Goal: Task Accomplishment & Management: Use online tool/utility

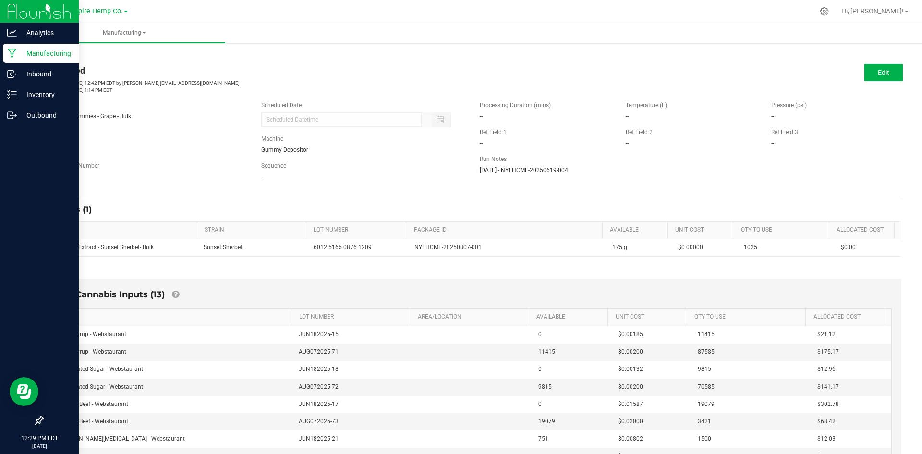
scroll to position [48, 0]
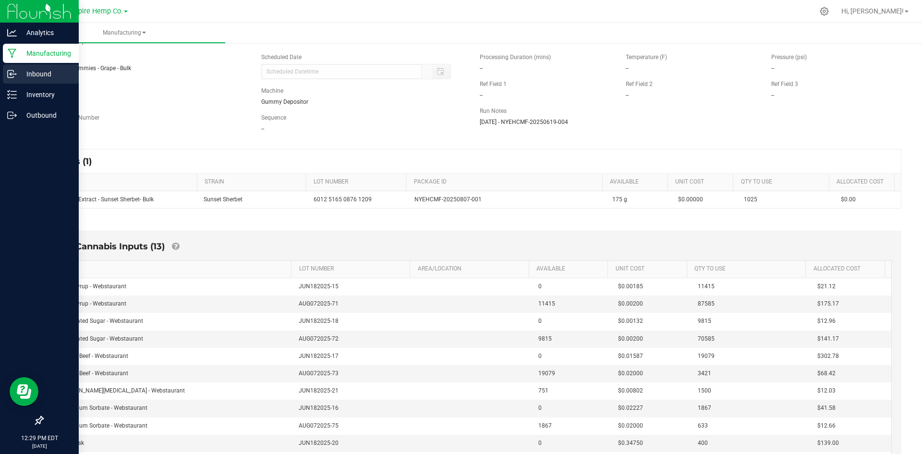
click at [25, 74] on p "Inbound" at bounding box center [46, 74] width 58 height 12
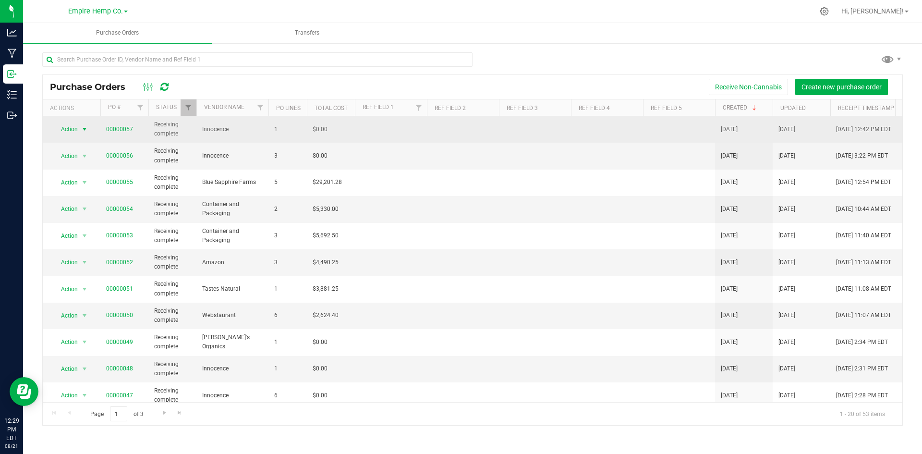
click at [73, 129] on span "Action" at bounding box center [65, 128] width 26 height 13
drag, startPoint x: 141, startPoint y: 128, endPoint x: 97, endPoint y: 132, distance: 44.4
click at [107, 132] on span "00000057" at bounding box center [124, 129] width 37 height 9
click at [115, 130] on link "00000057" at bounding box center [119, 129] width 27 height 7
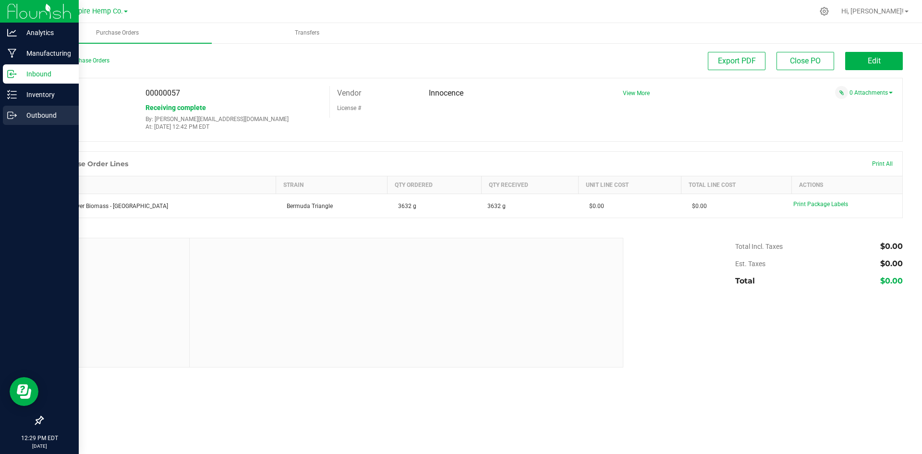
click at [26, 110] on p "Outbound" at bounding box center [46, 116] width 58 height 12
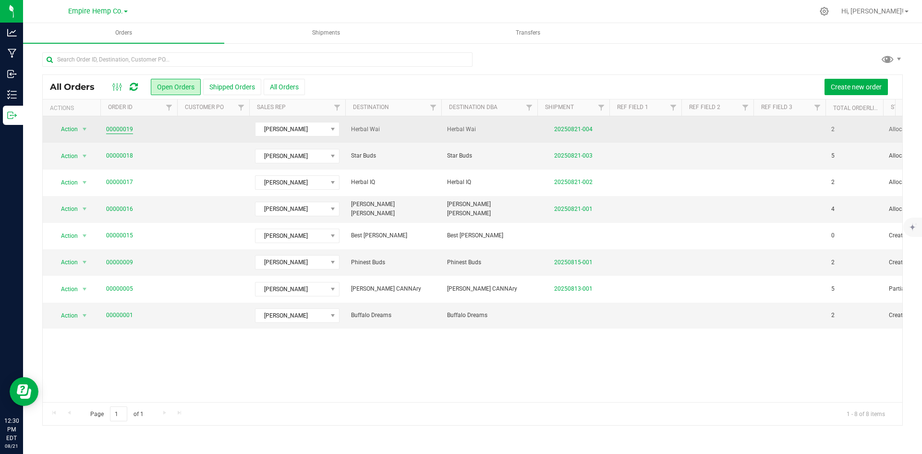
click at [112, 128] on link "00000019" at bounding box center [119, 129] width 27 height 9
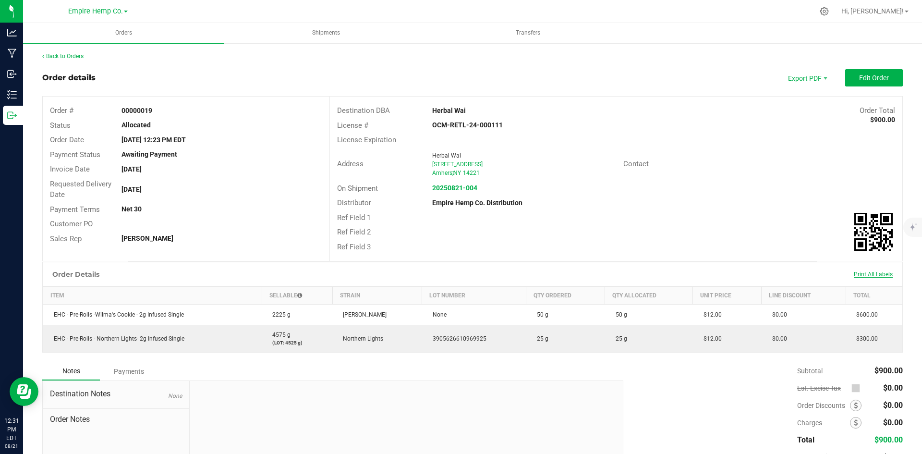
click at [855, 274] on span "Print All Labels" at bounding box center [873, 274] width 39 height 7
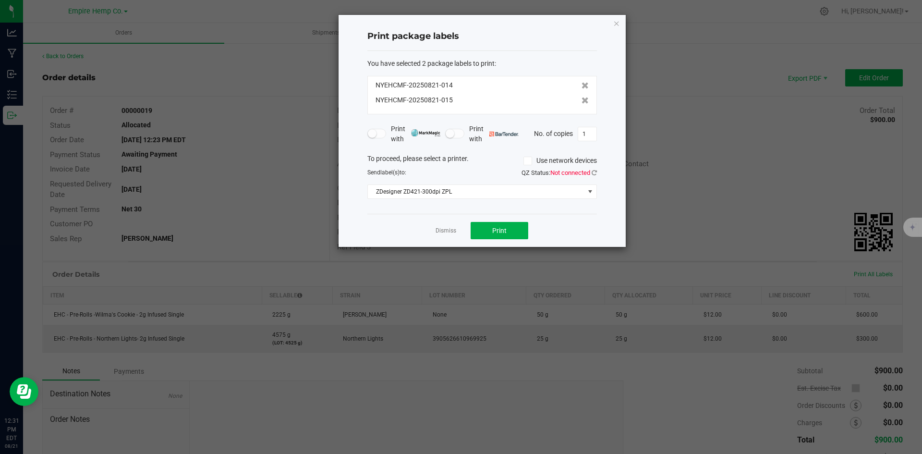
click at [376, 135] on small at bounding box center [372, 133] width 9 height 9
click at [526, 186] on span "ZDesigner ZD421-300dpi ZPL" at bounding box center [476, 191] width 217 height 13
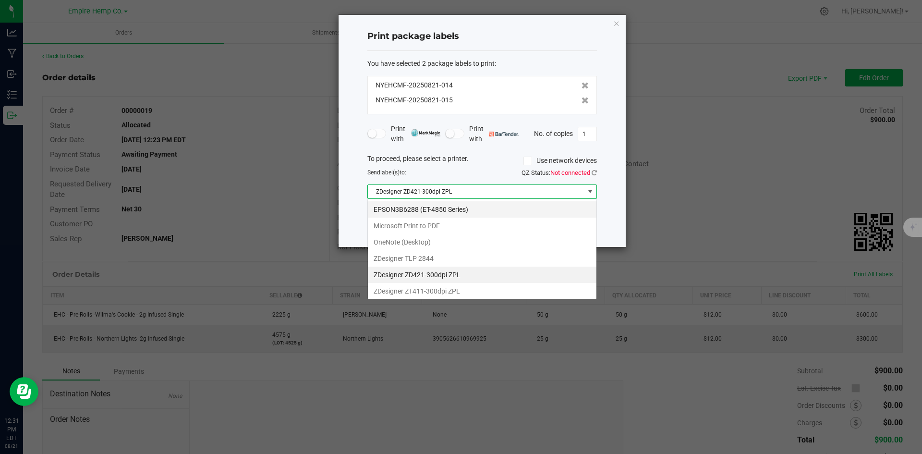
scroll to position [14, 230]
click at [492, 276] on ZPL "ZDesigner ZD421-300dpi ZPL" at bounding box center [482, 275] width 229 height 16
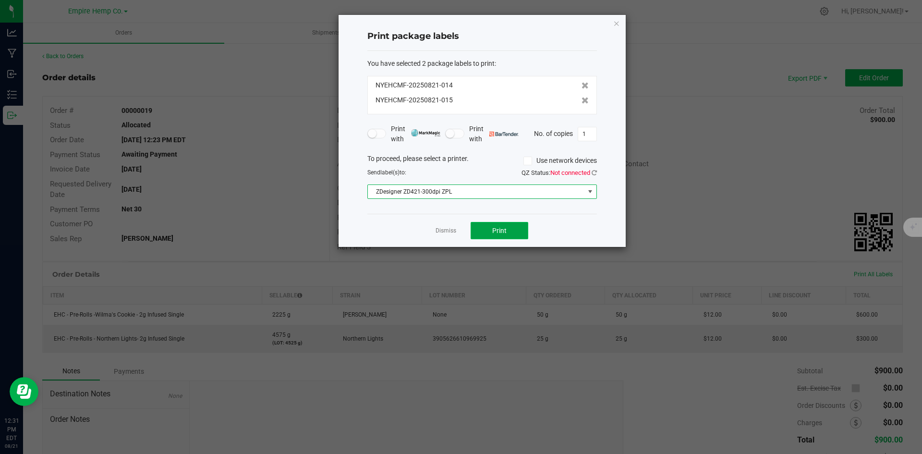
click at [502, 236] on button "Print" at bounding box center [500, 230] width 58 height 17
click at [618, 22] on icon "button" at bounding box center [616, 23] width 7 height 12
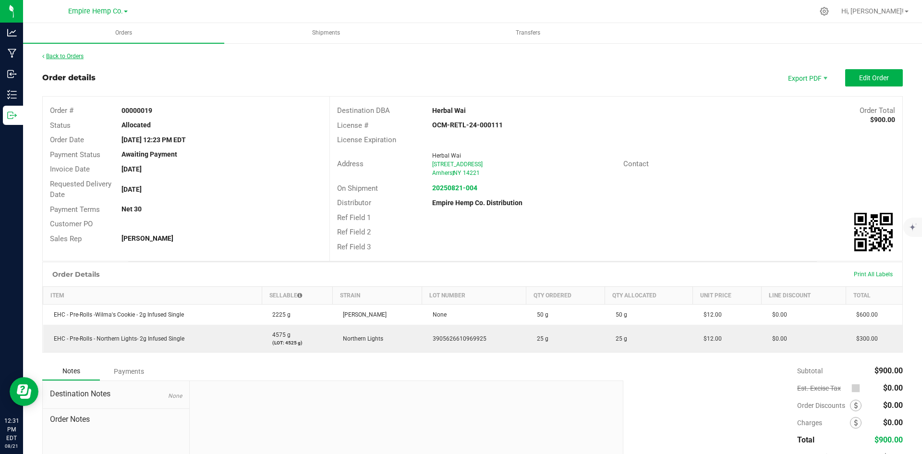
click at [74, 56] on link "Back to Orders" at bounding box center [62, 56] width 41 height 7
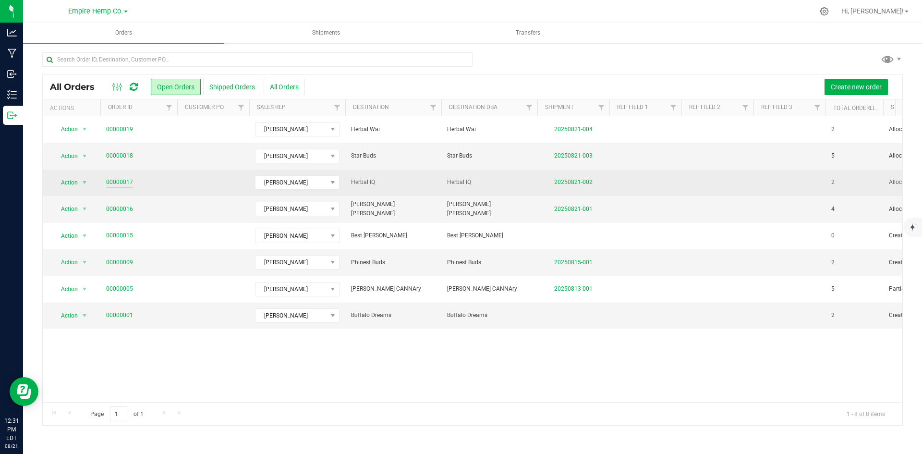
click at [125, 181] on link "00000017" at bounding box center [119, 182] width 27 height 9
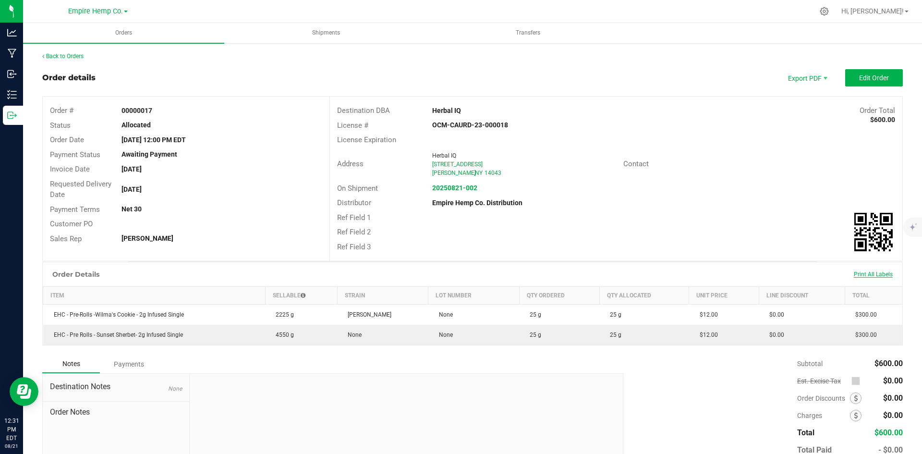
click at [869, 276] on span "Print All Labels" at bounding box center [873, 274] width 39 height 7
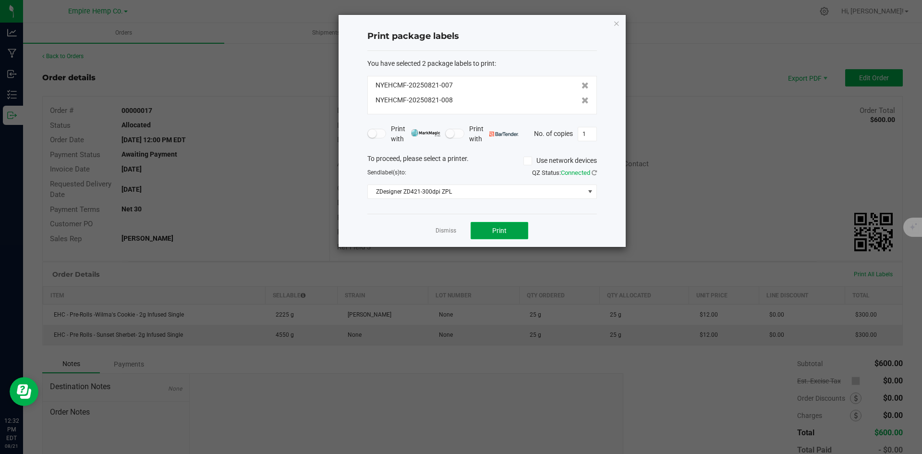
click at [507, 231] on button "Print" at bounding box center [500, 230] width 58 height 17
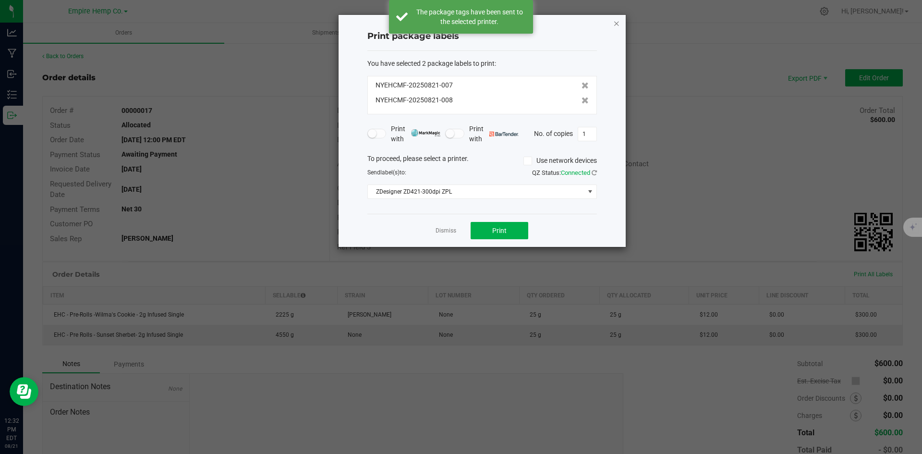
click at [615, 24] on icon "button" at bounding box center [616, 23] width 7 height 12
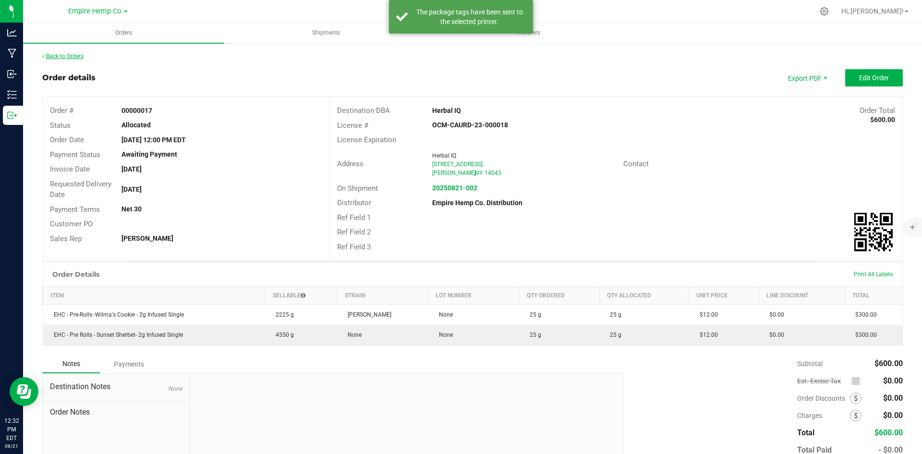
click at [74, 53] on link "Back to Orders" at bounding box center [62, 56] width 41 height 7
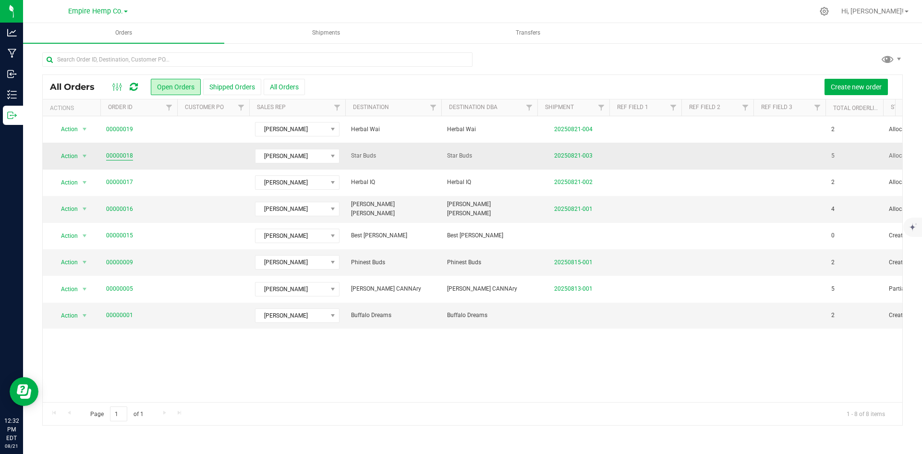
click at [124, 155] on link "00000018" at bounding box center [119, 155] width 27 height 9
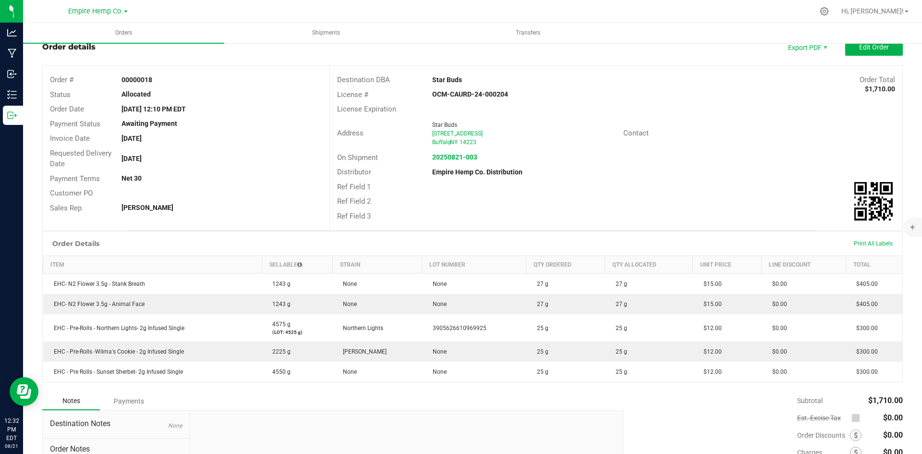
scroll to position [48, 0]
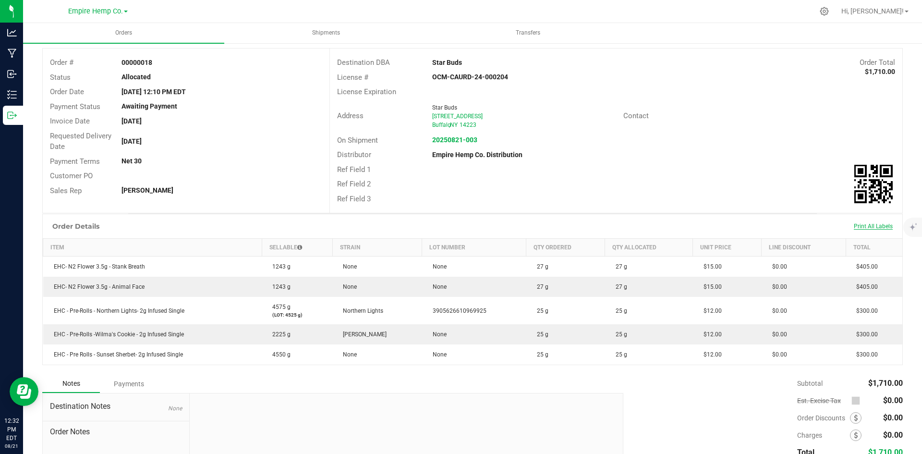
click at [865, 226] on span "Print All Labels" at bounding box center [873, 226] width 39 height 7
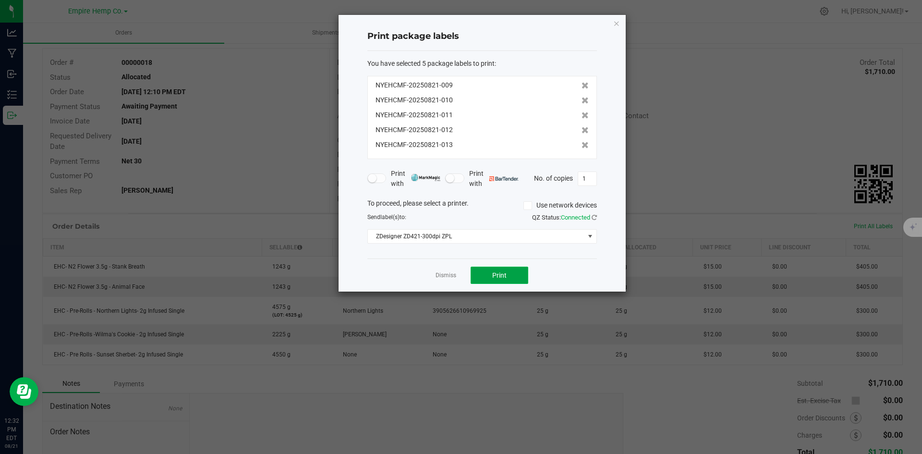
click at [495, 277] on span "Print" at bounding box center [499, 275] width 14 height 8
click at [613, 22] on icon "button" at bounding box center [616, 23] width 7 height 12
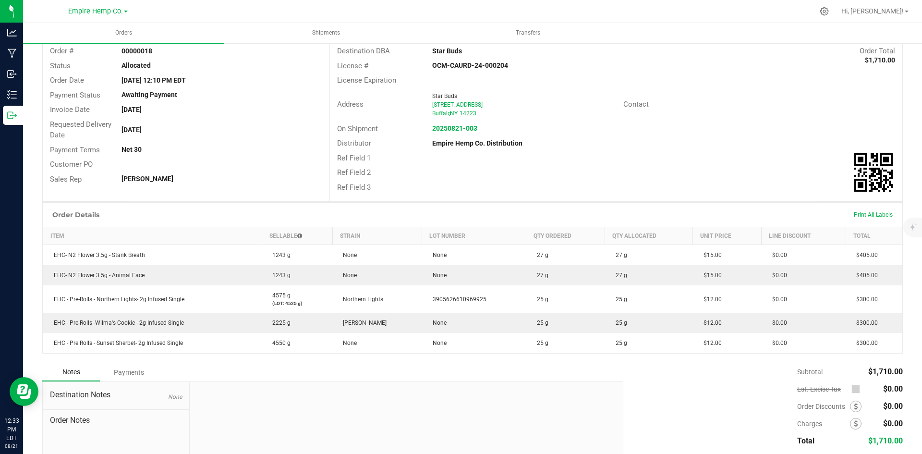
scroll to position [0, 0]
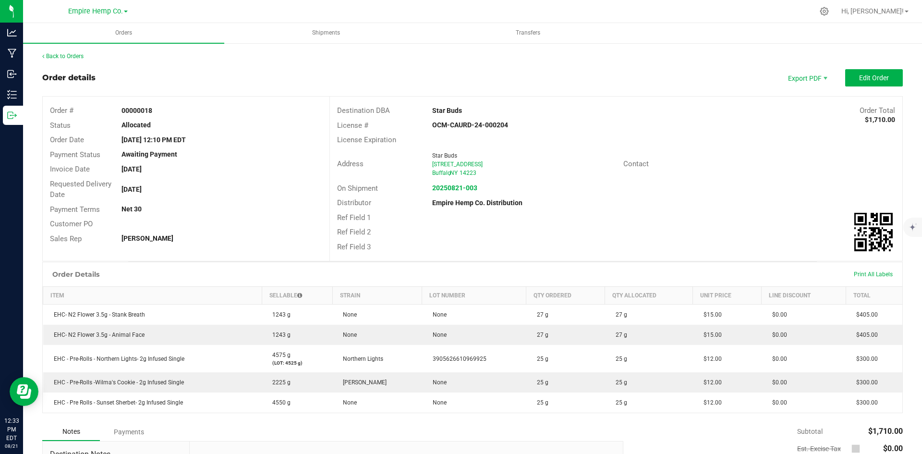
click at [72, 52] on div "Back to Orders" at bounding box center [472, 56] width 861 height 9
click at [73, 55] on link "Back to Orders" at bounding box center [62, 56] width 41 height 7
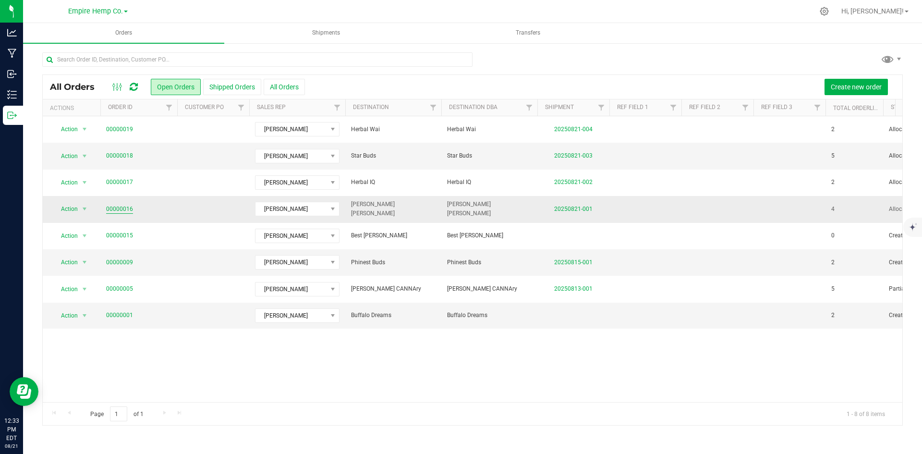
click at [121, 210] on link "00000016" at bounding box center [119, 209] width 27 height 9
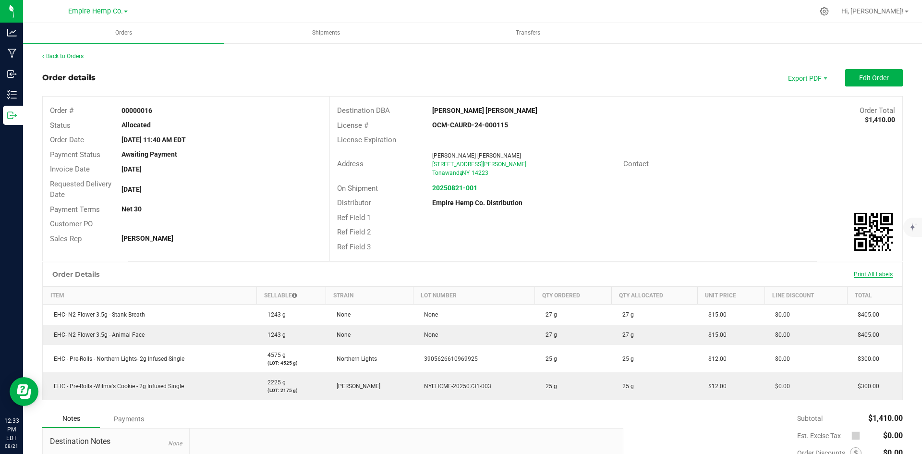
click at [854, 277] on span "Print All Labels" at bounding box center [873, 274] width 39 height 7
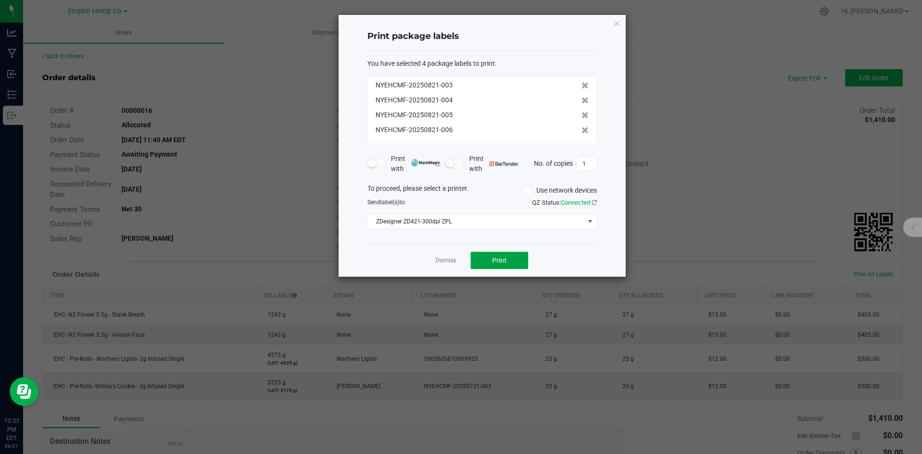
click at [511, 261] on button "Print" at bounding box center [500, 260] width 58 height 17
click at [441, 262] on link "Dismiss" at bounding box center [446, 261] width 21 height 8
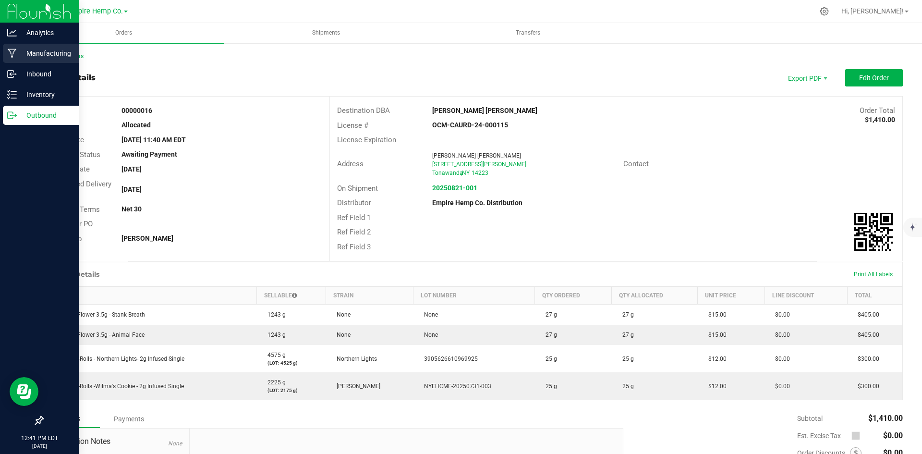
click at [15, 47] on div "Manufacturing" at bounding box center [41, 53] width 76 height 19
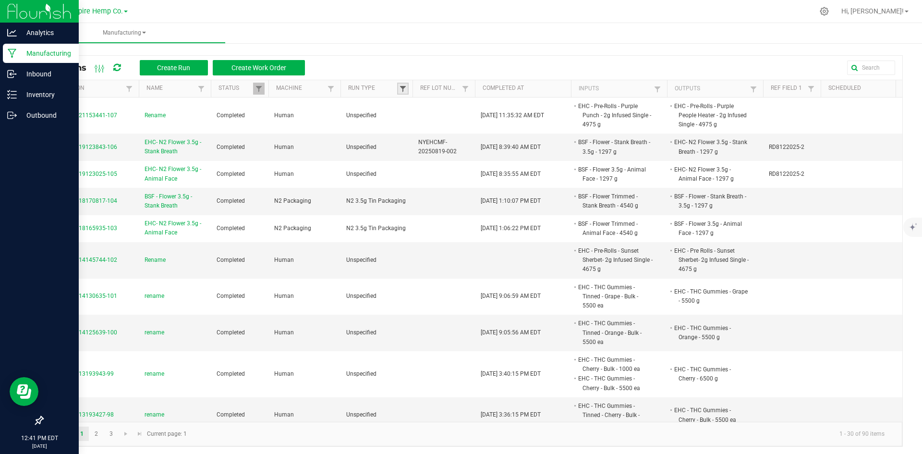
click at [399, 88] on span at bounding box center [403, 89] width 8 height 8
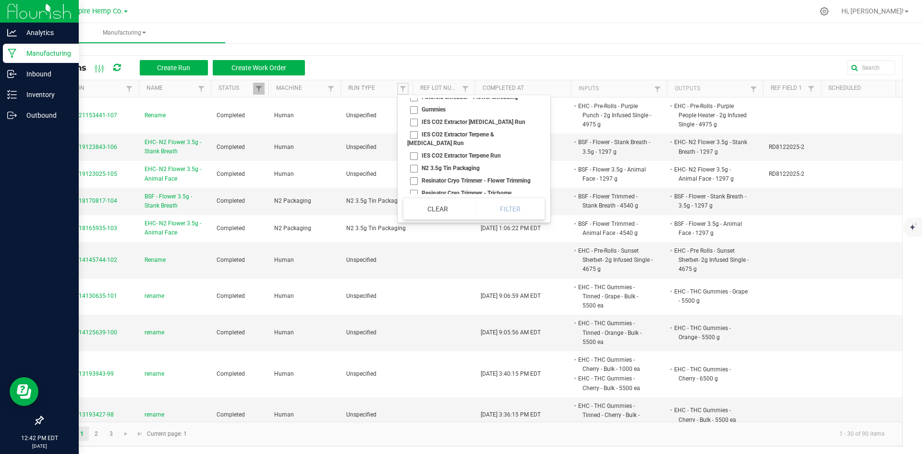
scroll to position [93, 0]
click at [413, 132] on li "Gummies" at bounding box center [471, 133] width 135 height 12
checkbox input "true"
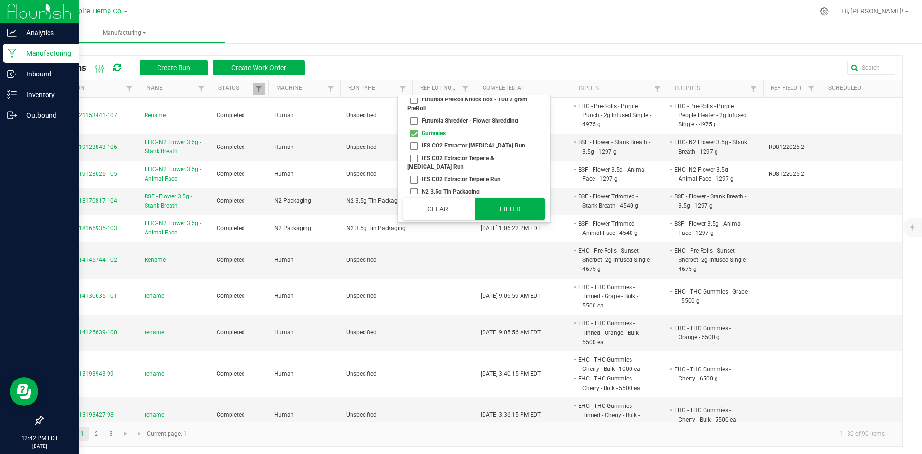
click at [484, 200] on button "Filter" at bounding box center [510, 208] width 69 height 21
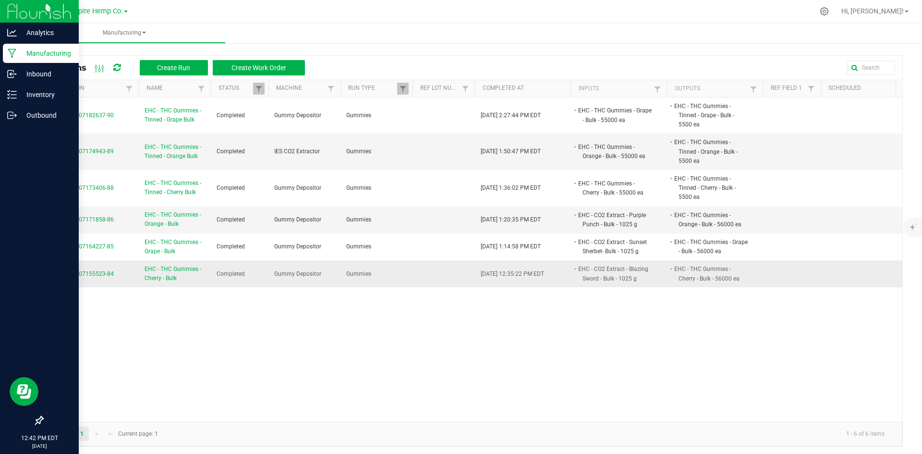
click at [181, 269] on span "EHC - THC Gummies - Cherry - Bulk" at bounding box center [175, 274] width 61 height 18
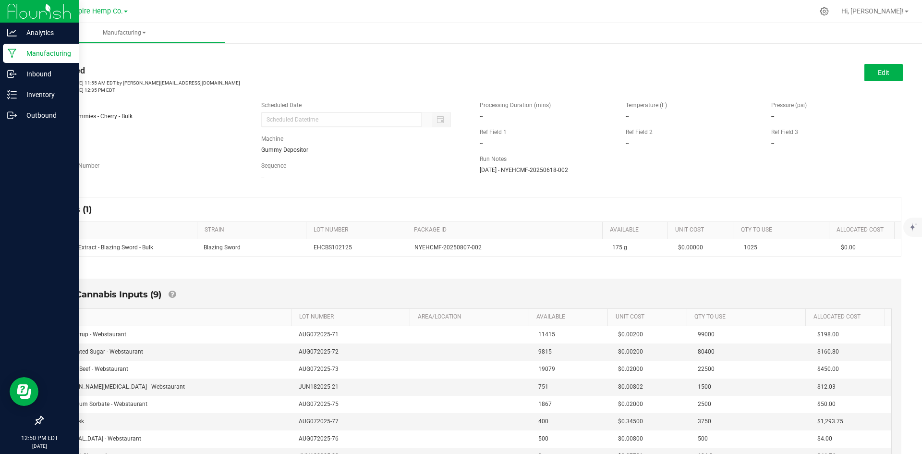
click at [65, 56] on link "< All Runs" at bounding box center [54, 54] width 25 height 7
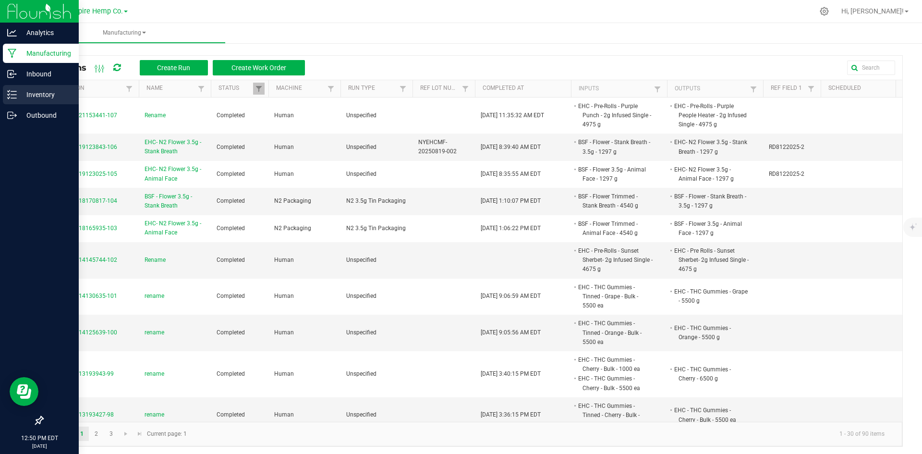
click at [29, 94] on p "Inventory" at bounding box center [46, 95] width 58 height 12
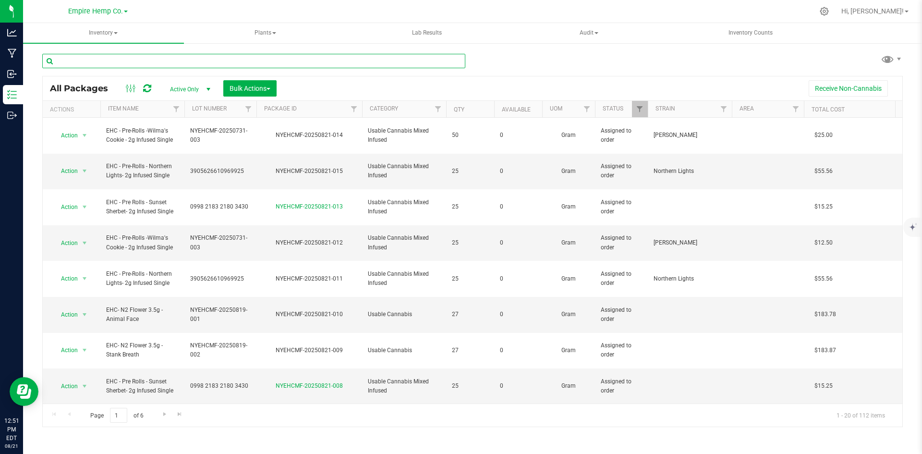
click at [171, 57] on input "text" at bounding box center [253, 61] width 423 height 14
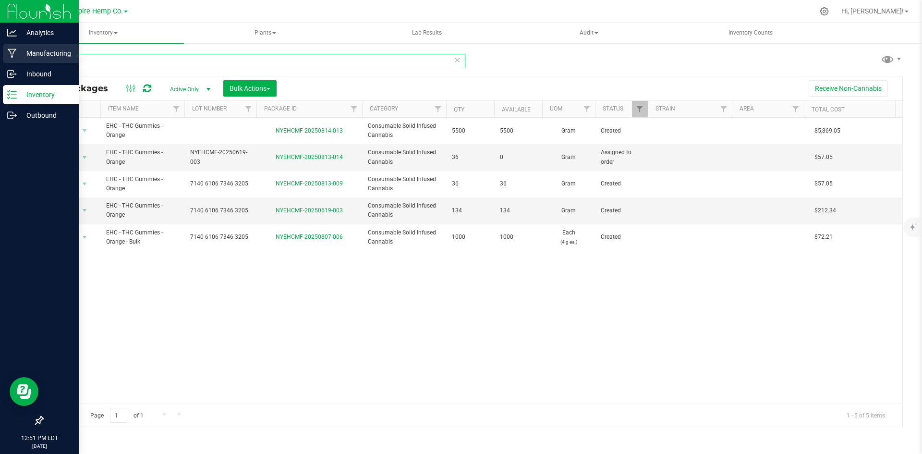
type input "orange"
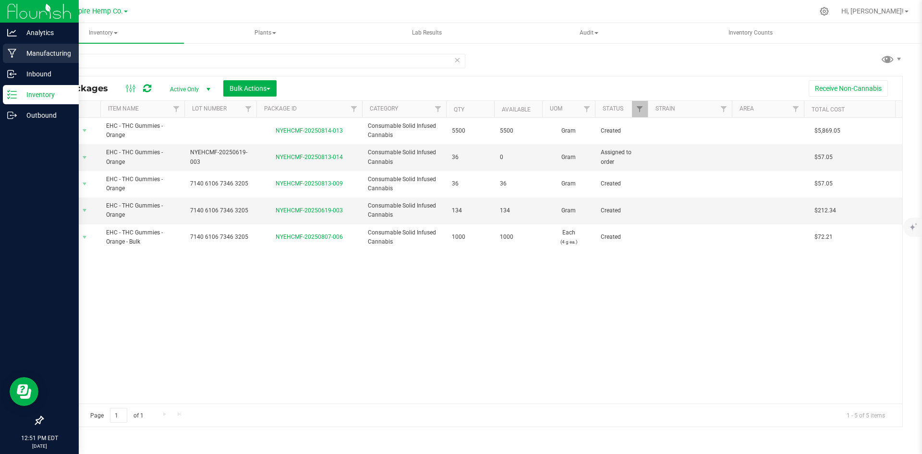
click at [24, 54] on p "Manufacturing" at bounding box center [46, 54] width 58 height 12
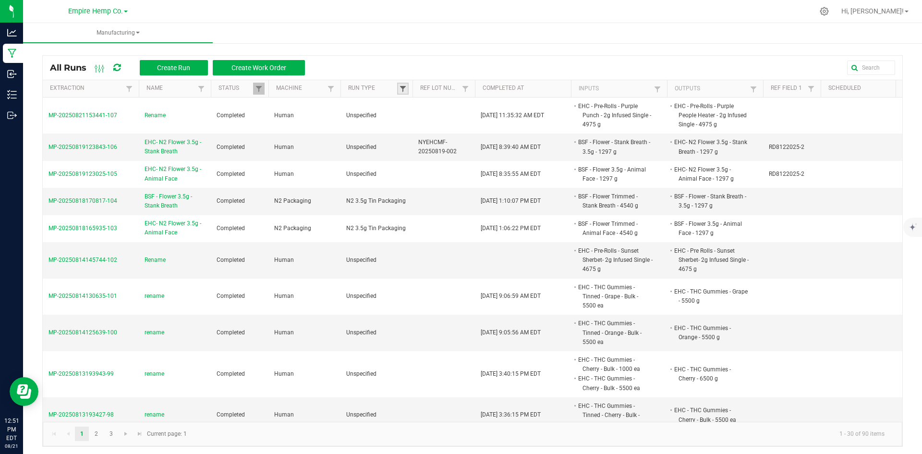
click at [401, 89] on span at bounding box center [403, 89] width 8 height 8
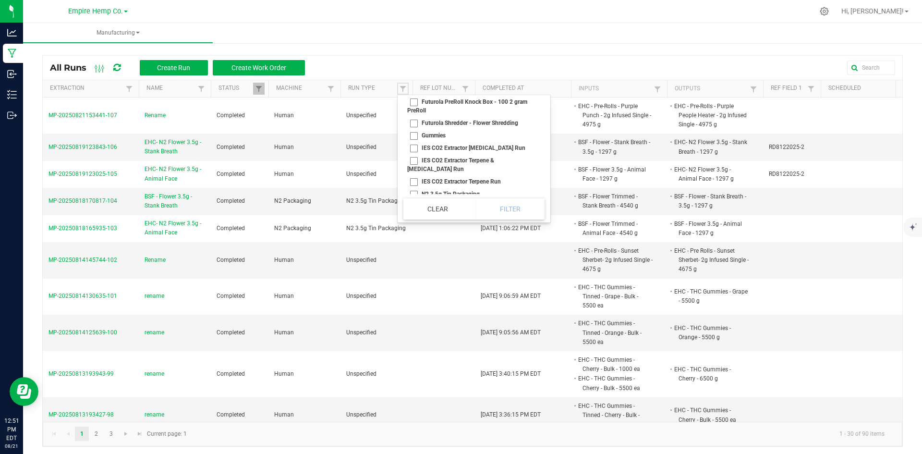
scroll to position [96, 0]
click at [415, 131] on li "Gummies" at bounding box center [471, 129] width 135 height 12
checkbox input "true"
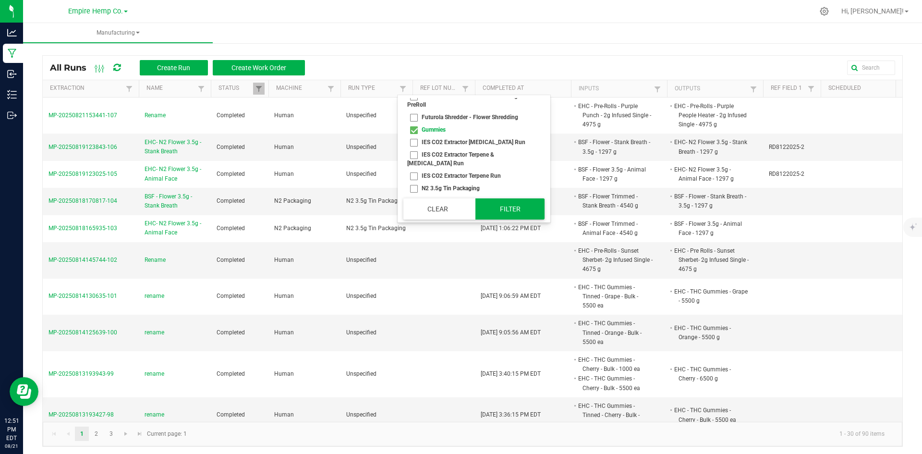
click at [501, 205] on button "Filter" at bounding box center [510, 208] width 69 height 21
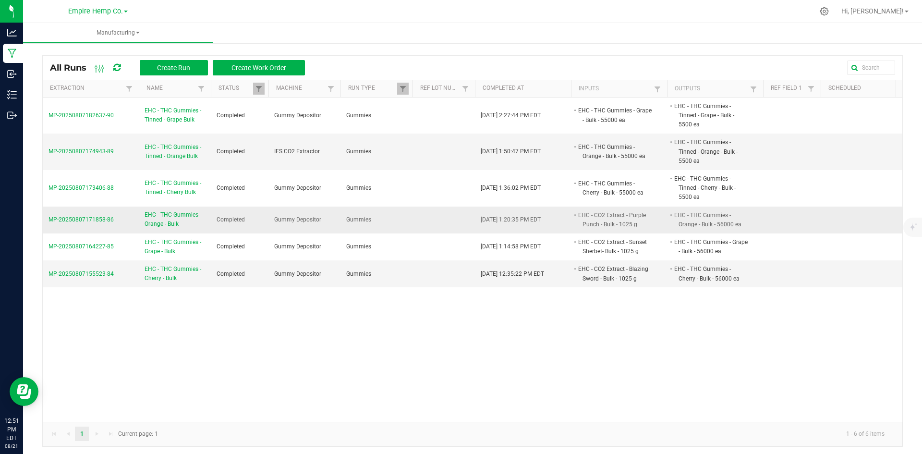
click at [183, 216] on span "EHC - THC Gummies -Orange - Bulk" at bounding box center [175, 219] width 61 height 18
